Goal: Information Seeking & Learning: Learn about a topic

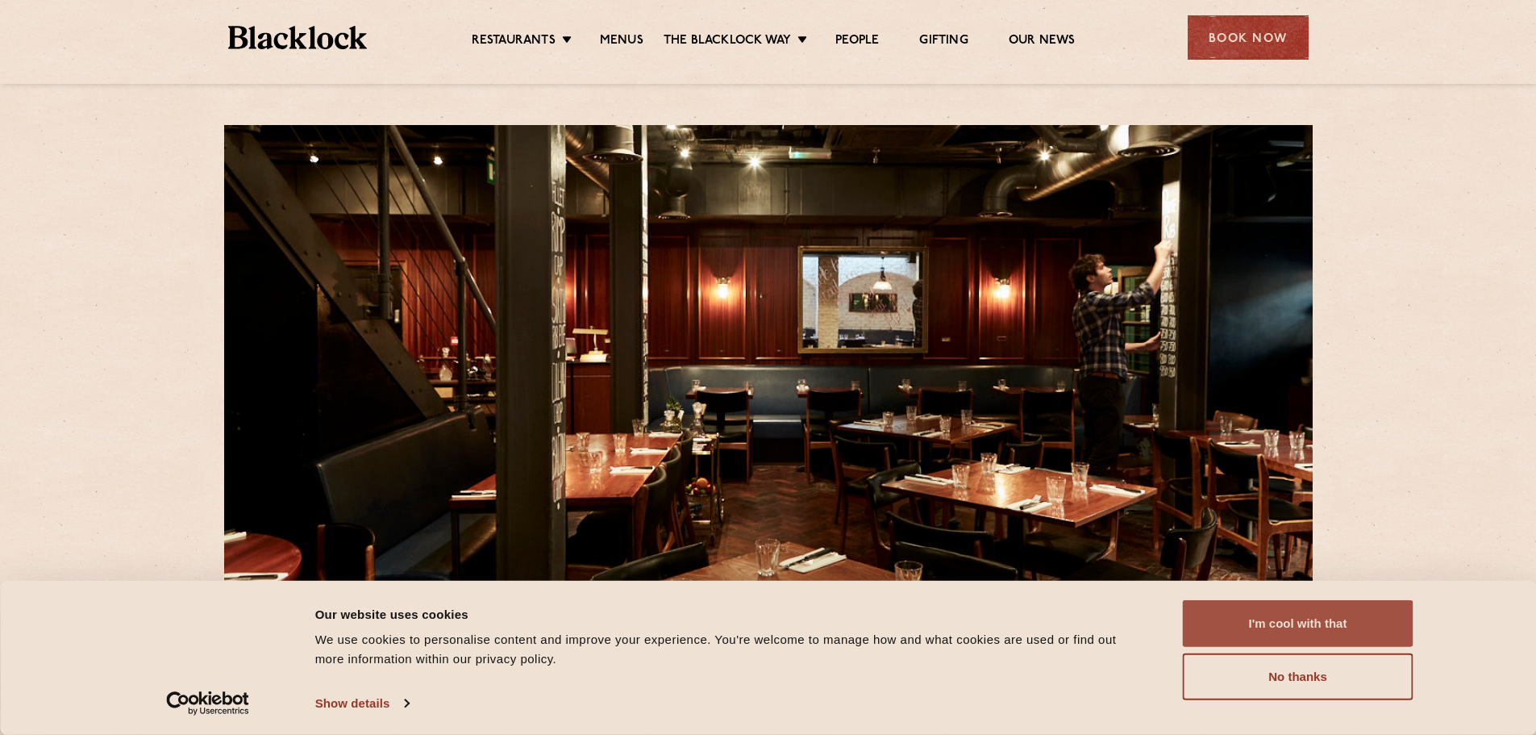
click at [1308, 620] on button "I'm cool with that" at bounding box center [1298, 623] width 231 height 47
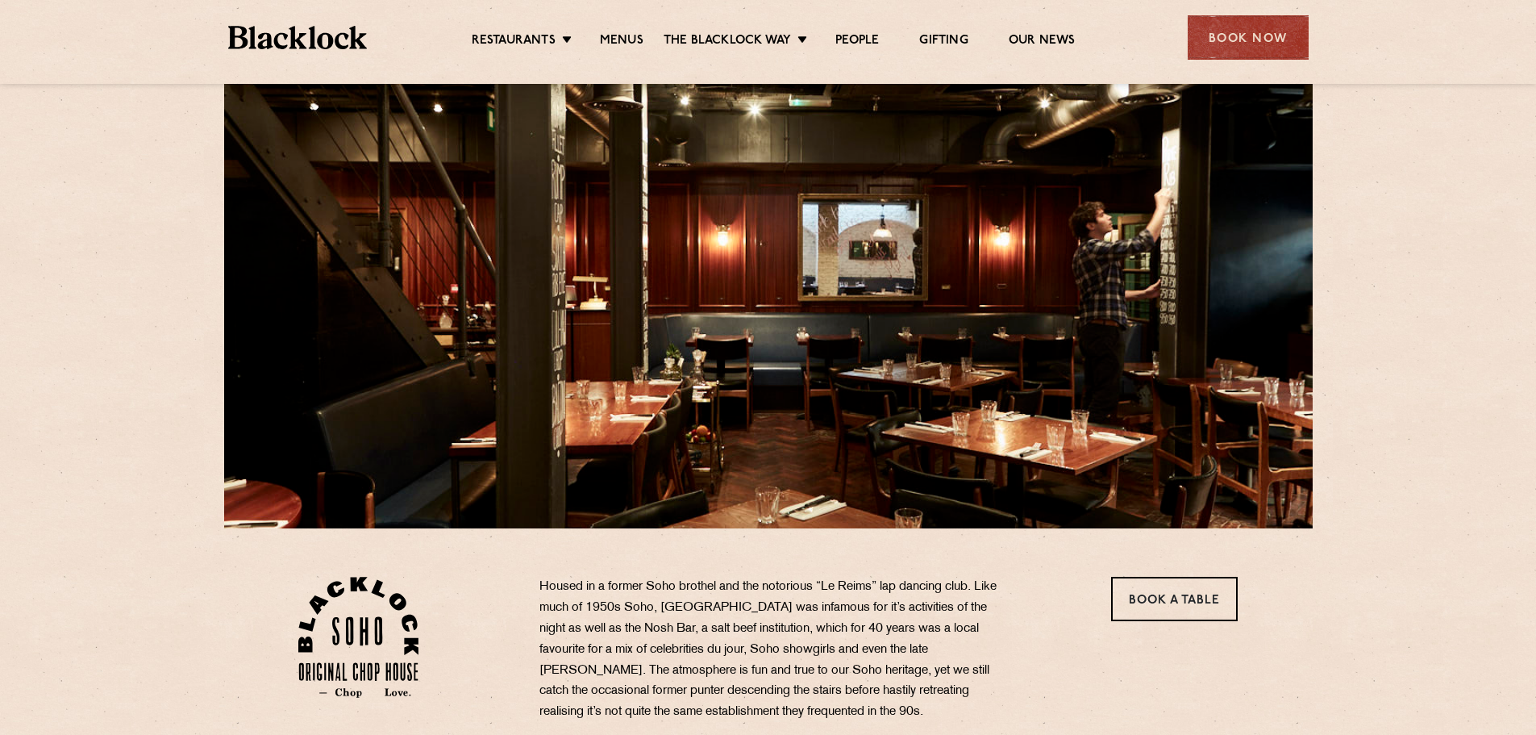
scroll to position [81, 0]
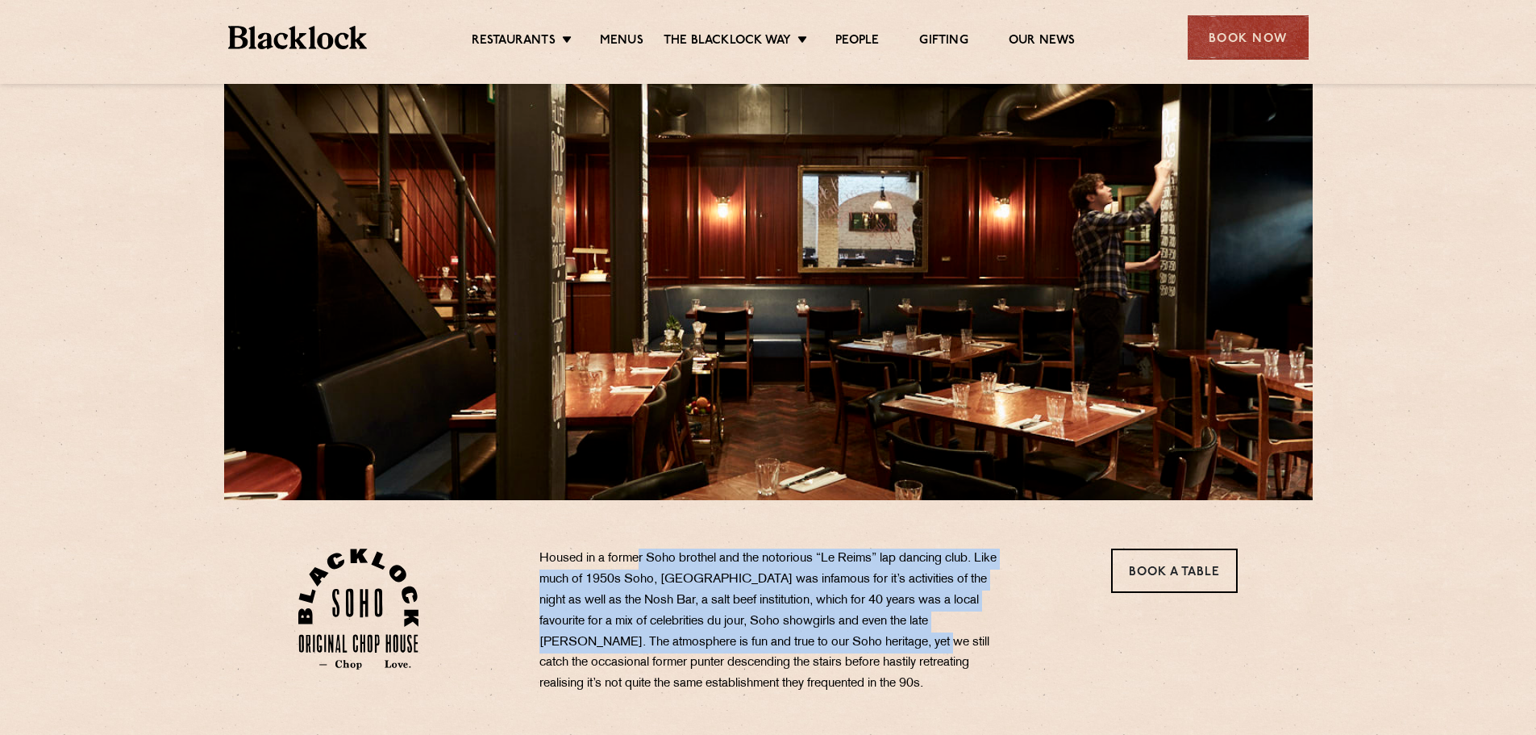
drag, startPoint x: 640, startPoint y: 561, endPoint x: 837, endPoint y: 639, distance: 212.2
click at [837, 639] on p "Housed in a former Soho brothel and the notorious “Le Reims” lap dancing club. …" at bounding box center [778, 621] width 476 height 146
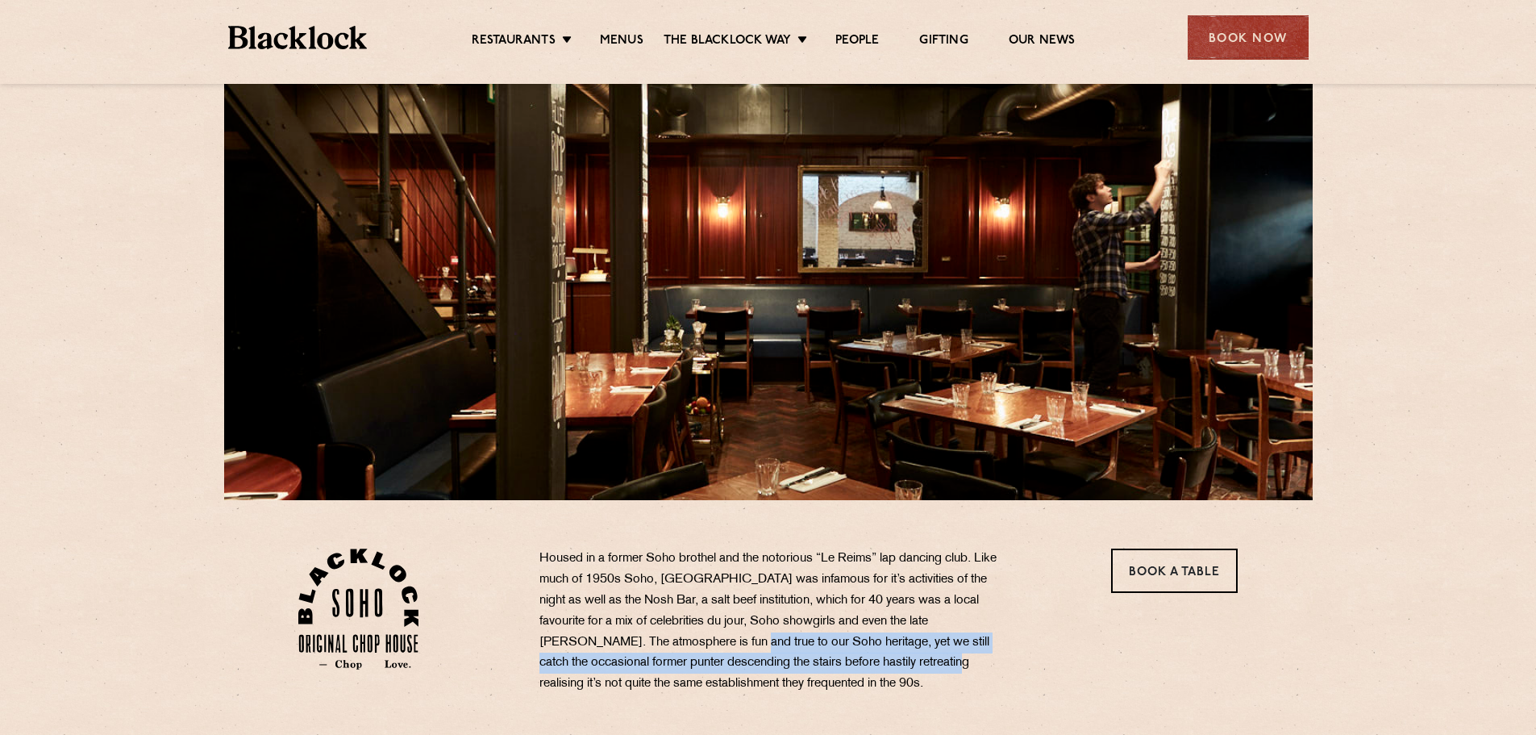
drag, startPoint x: 865, startPoint y: 665, endPoint x: 637, endPoint y: 630, distance: 230.2
click at [637, 630] on p "Housed in a former Soho brothel and the notorious “Le Reims” lap dancing club. …" at bounding box center [778, 621] width 476 height 146
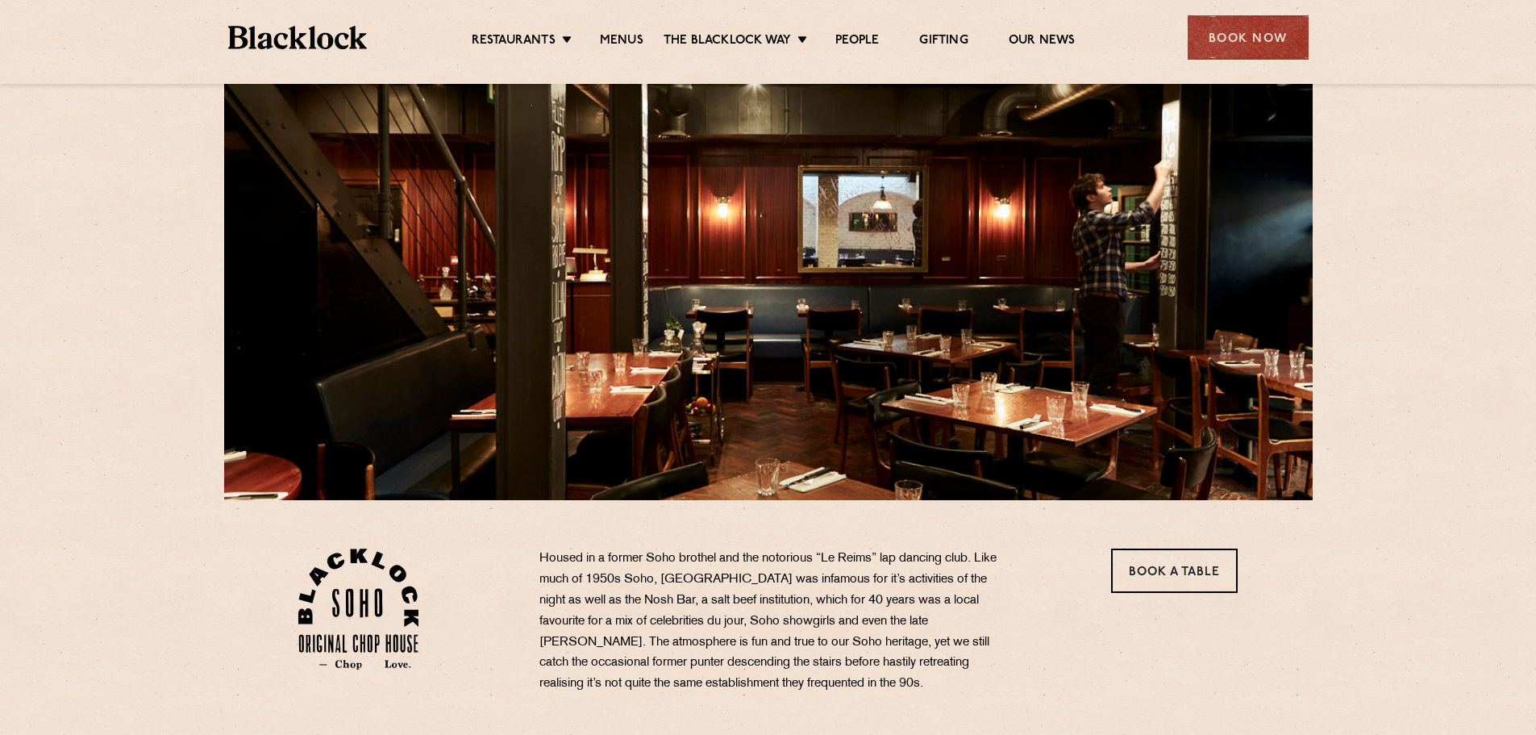
click at [632, 628] on p "Housed in a former Soho brothel and the notorious “Le Reims” lap dancing club. …" at bounding box center [778, 621] width 476 height 146
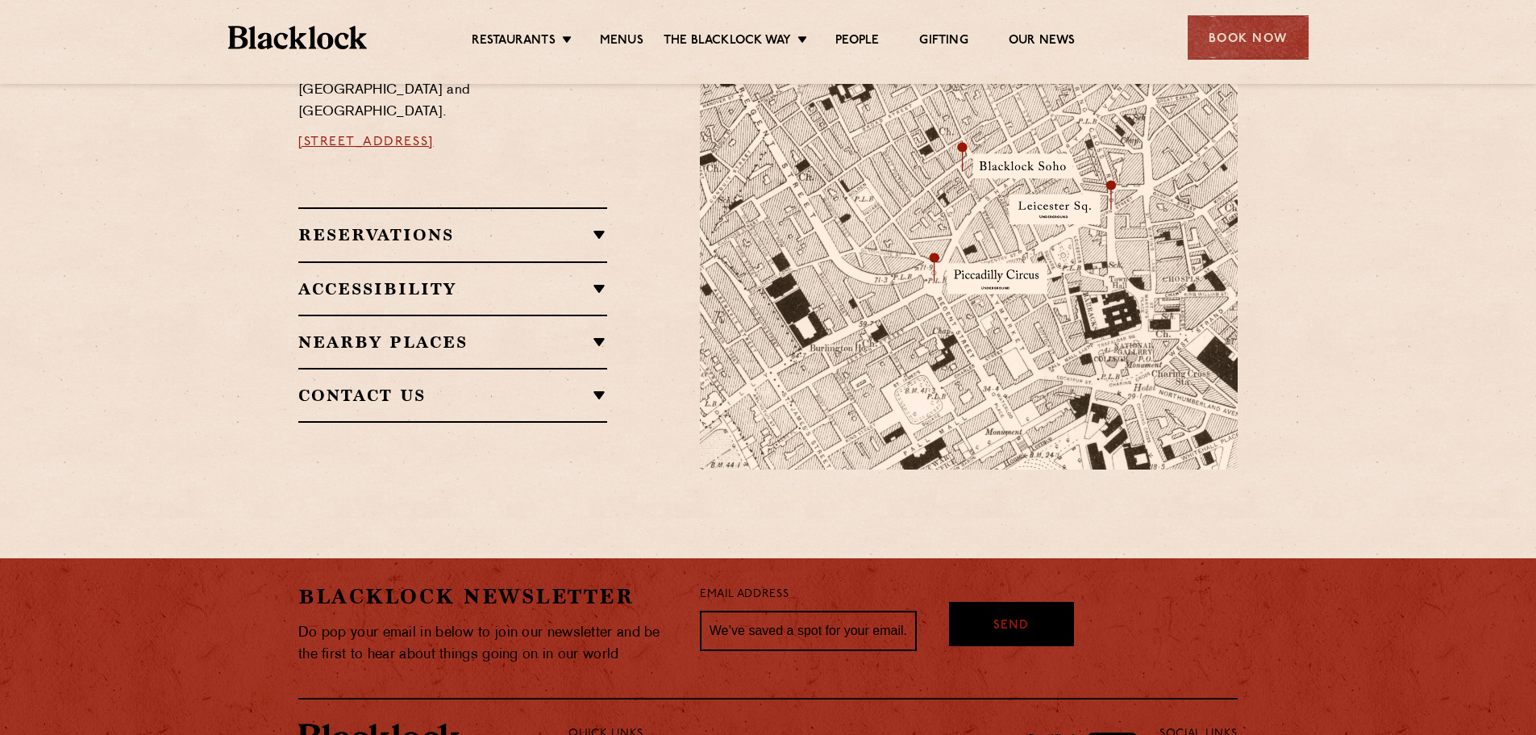
scroll to position [1048, 0]
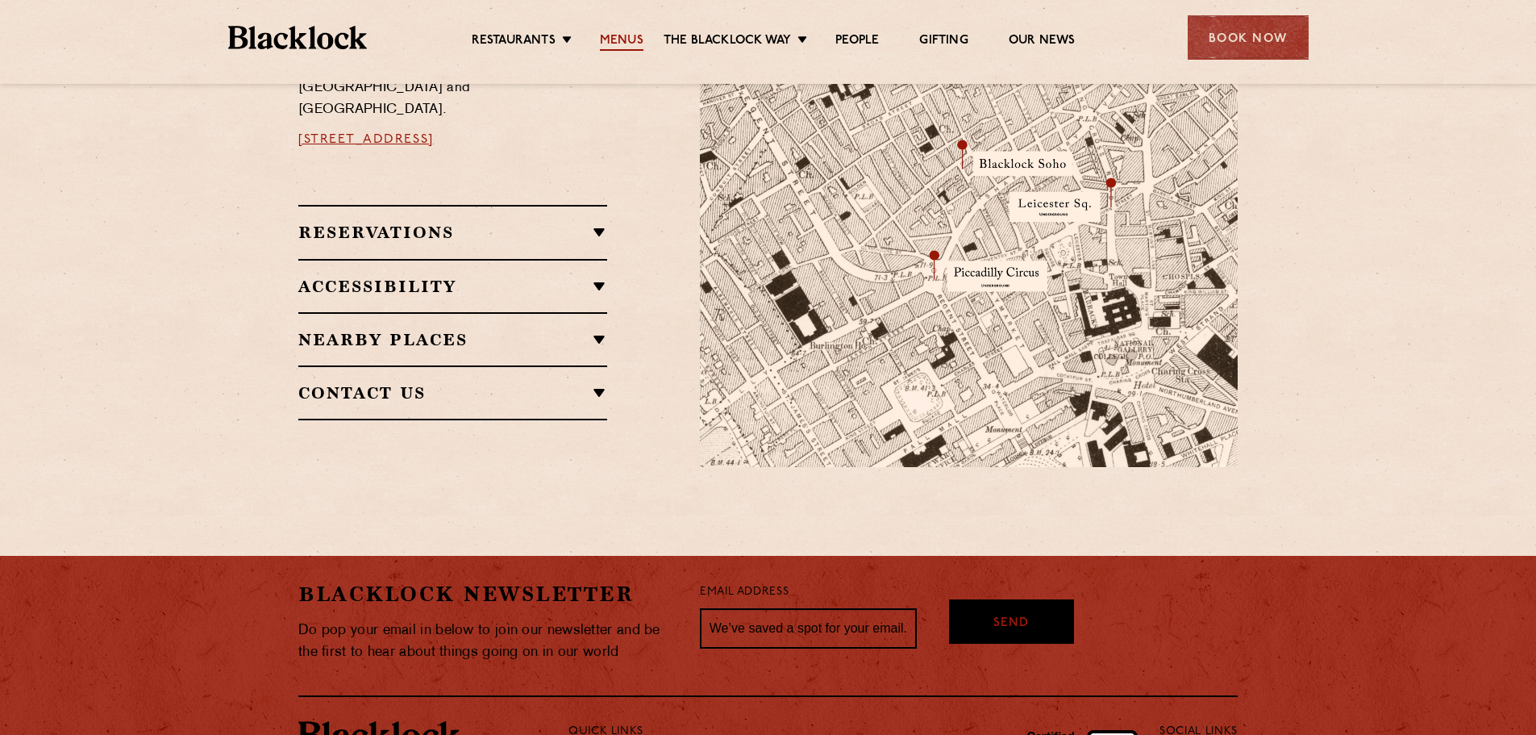
click at [623, 38] on link "Menus" at bounding box center [622, 42] width 44 height 18
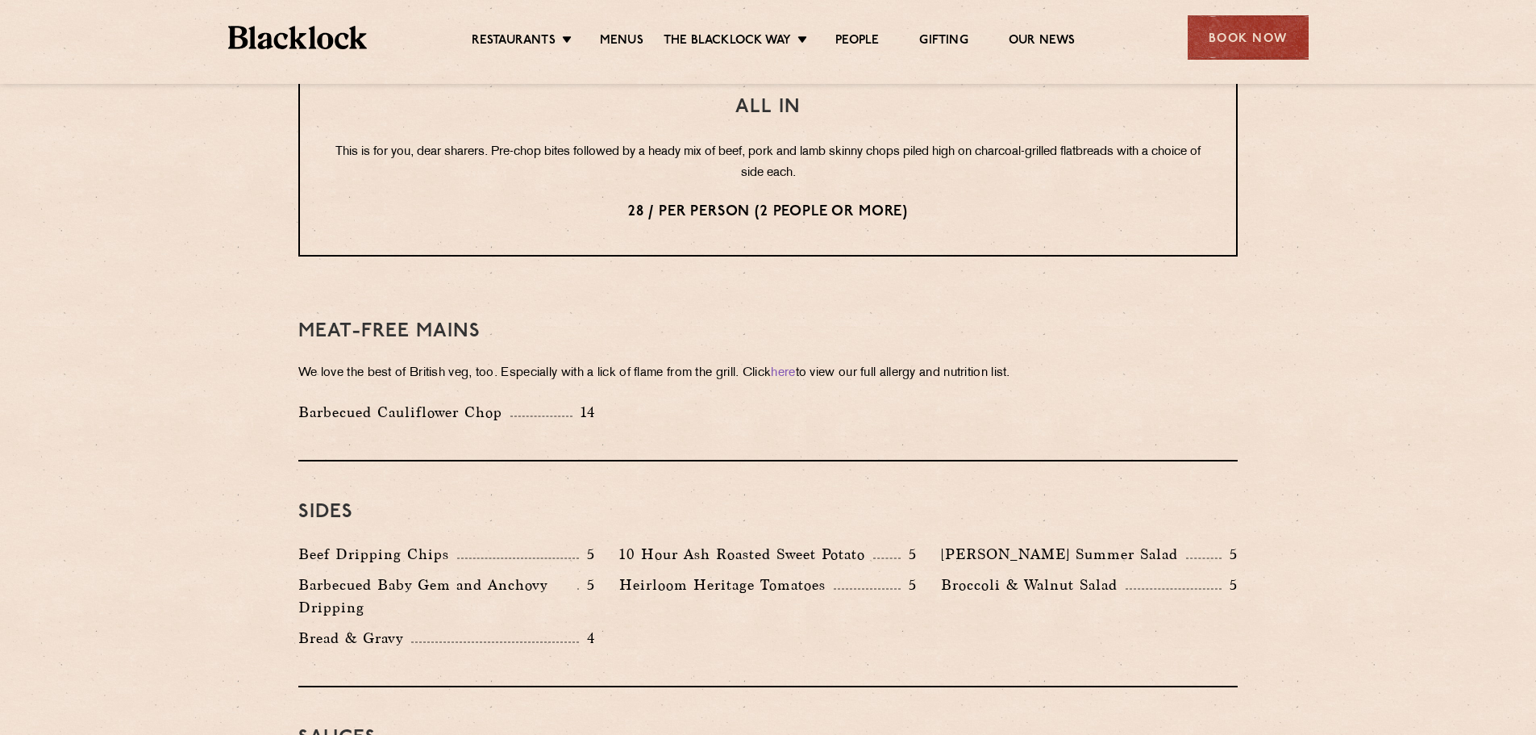
scroll to position [2258, 0]
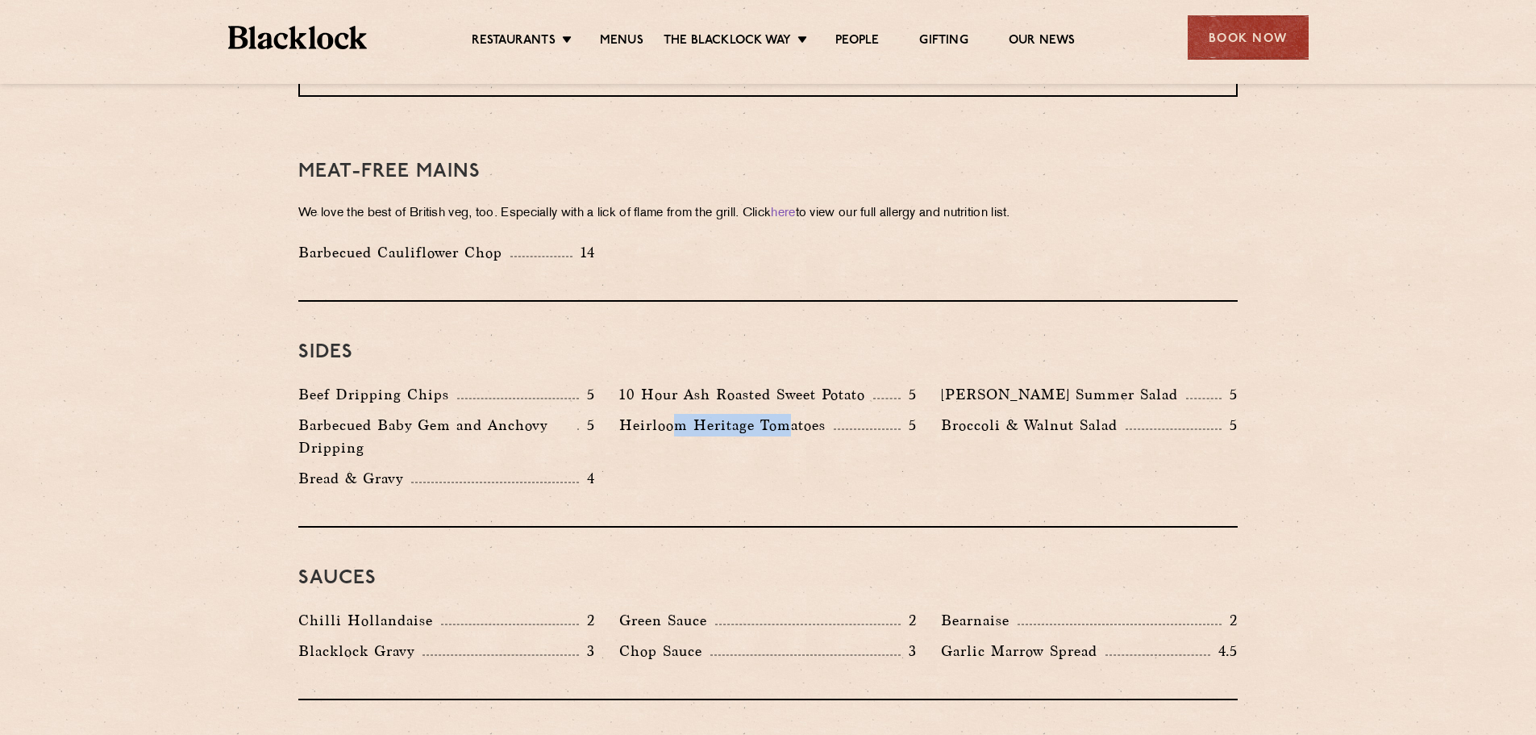
drag, startPoint x: 680, startPoint y: 378, endPoint x: 790, endPoint y: 381, distance: 109.7
click at [790, 414] on p "Heirloom Heritage Tomatoes" at bounding box center [726, 425] width 215 height 23
drag, startPoint x: 790, startPoint y: 381, endPoint x: 629, endPoint y: 378, distance: 160.5
click at [630, 414] on p "Heirloom Heritage Tomatoes" at bounding box center [726, 425] width 215 height 23
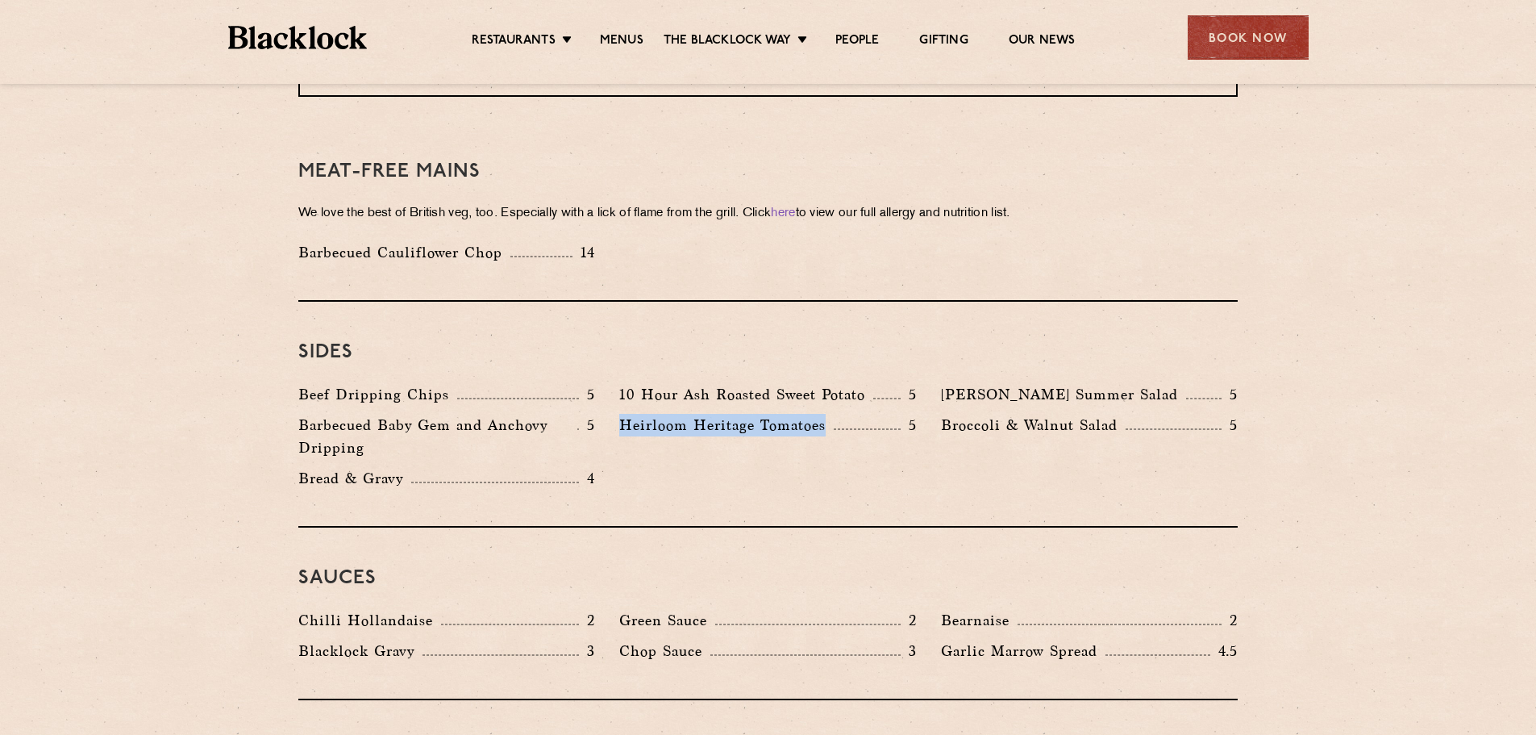
click at [629, 414] on p "Heirloom Heritage Tomatoes" at bounding box center [726, 425] width 215 height 23
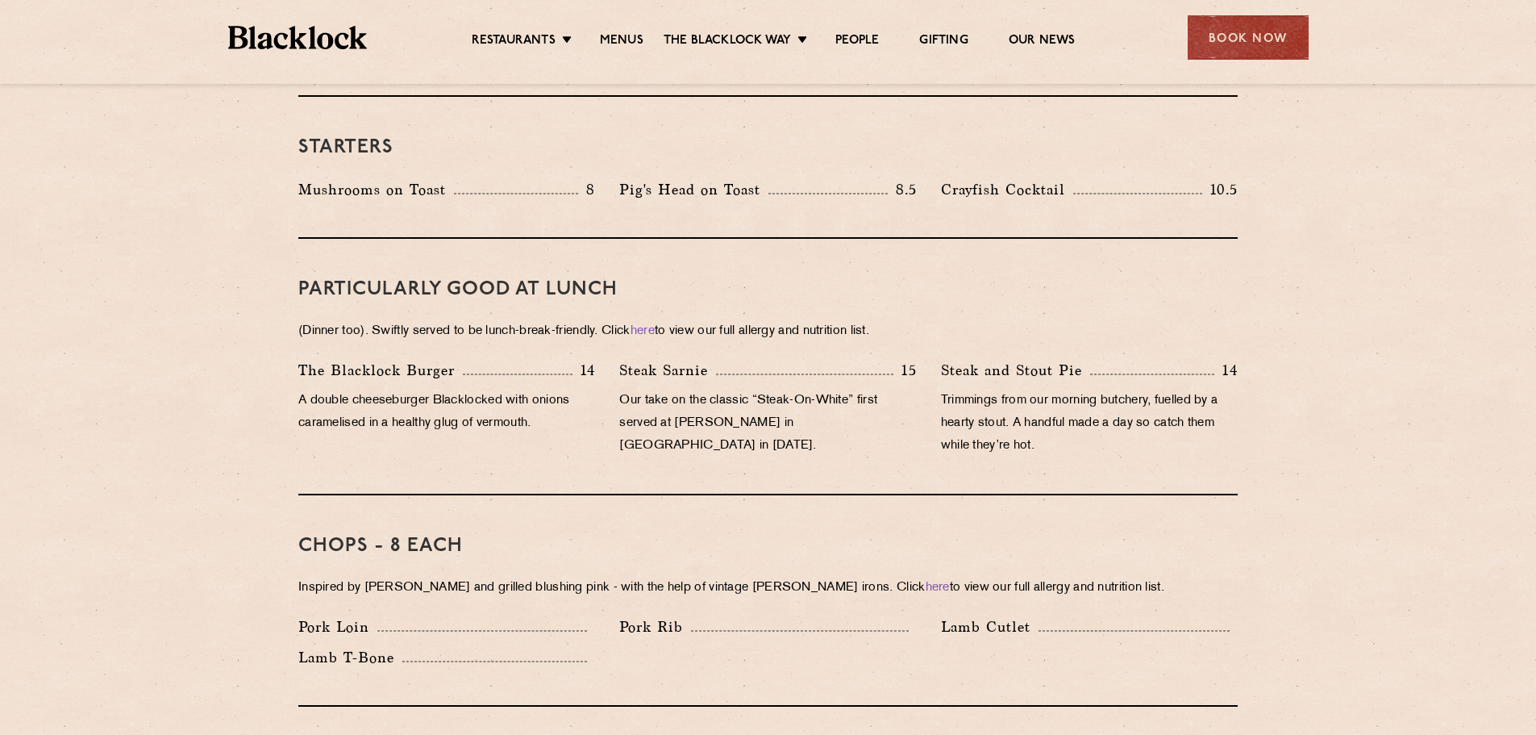
scroll to position [727, 0]
